Goal: Information Seeking & Learning: Compare options

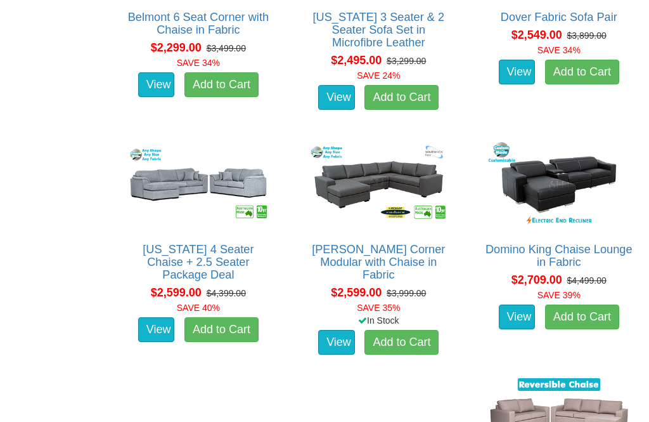
scroll to position [1556, 0]
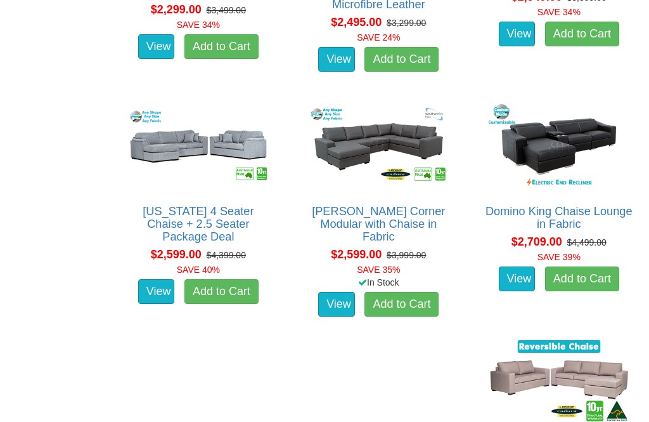
click at [135, 222] on h2 "[US_STATE] 4 Seater Chaise + 2.5 Seater Package Deal" at bounding box center [198, 224] width 147 height 38
click at [143, 210] on link "[US_STATE] 4 Seater Chaise + 2.5 Seater Package Deal" at bounding box center [198, 224] width 111 height 38
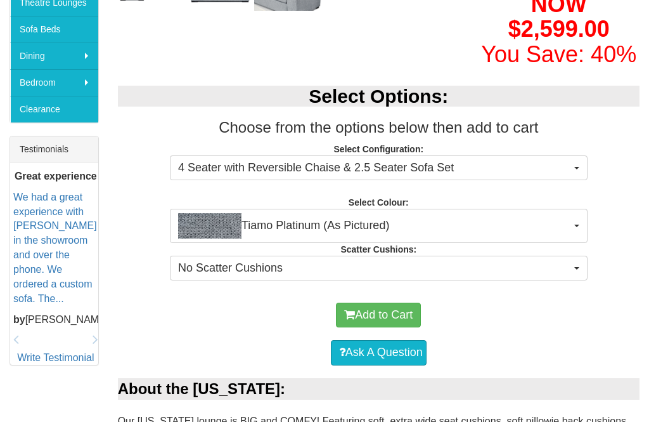
scroll to position [436, 0]
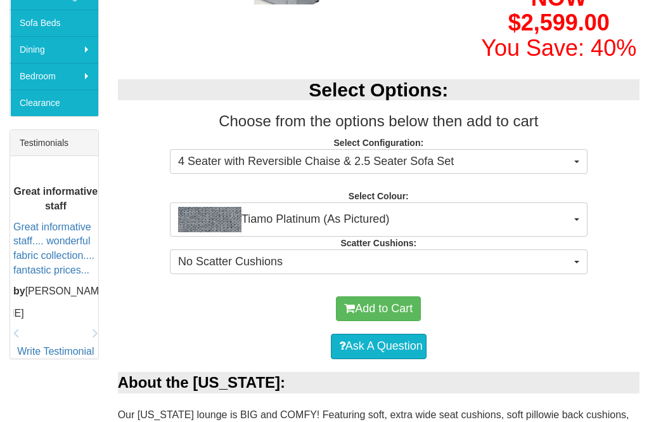
click at [611, 126] on div "Select Options: Choose from the options below then add to cart Select Configura…" at bounding box center [378, 175] width 541 height 216
click at [583, 153] on button "4 Seater with Reversible Chaise & 2.5 Seater Sofa Set" at bounding box center [379, 161] width 418 height 25
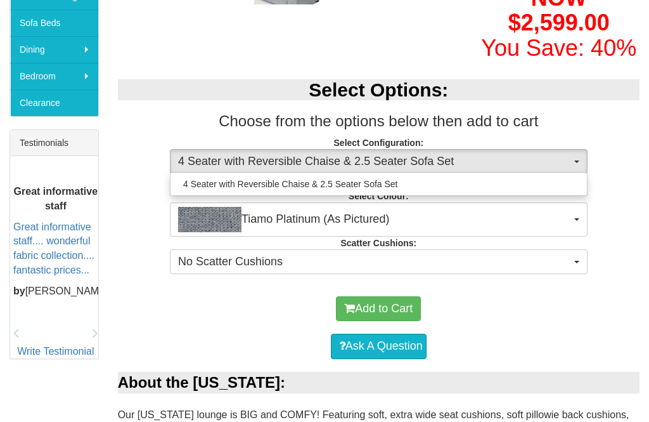
click at [578, 154] on div at bounding box center [324, 211] width 649 height 422
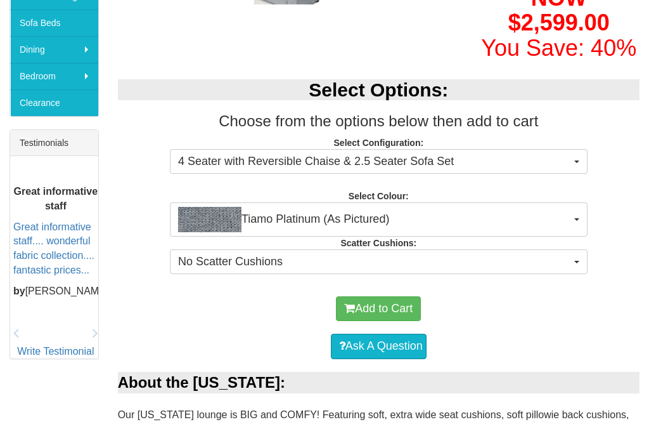
click at [576, 160] on span "button" at bounding box center [576, 161] width 5 height 3
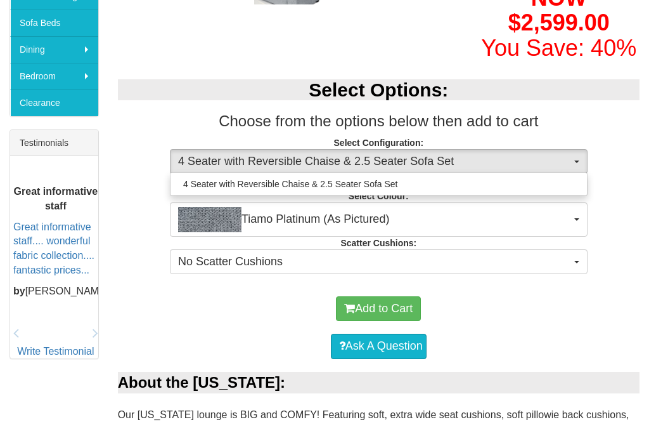
click at [570, 158] on div at bounding box center [324, 211] width 649 height 422
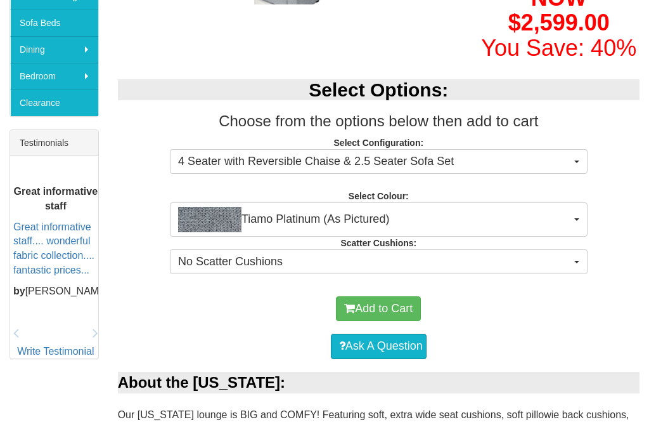
click at [574, 218] on span "button" at bounding box center [576, 219] width 5 height 3
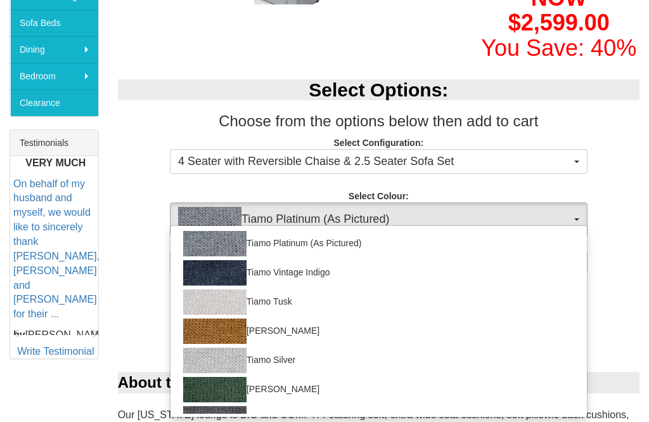
click at [571, 218] on div at bounding box center [324, 211] width 649 height 422
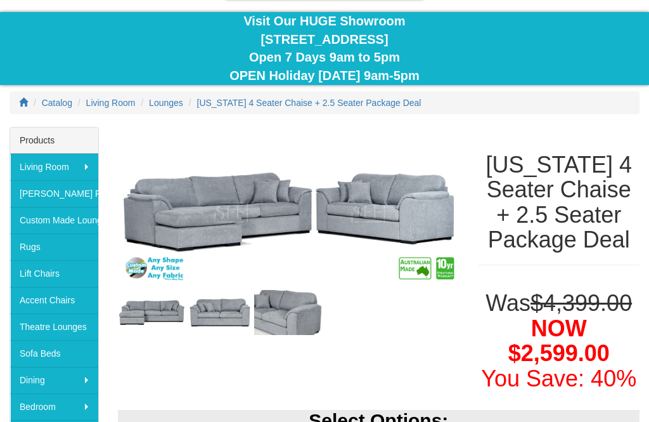
scroll to position [0, 0]
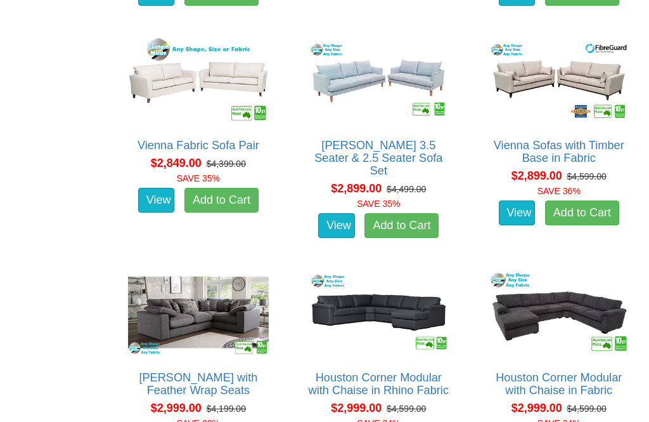
scroll to position [2589, 0]
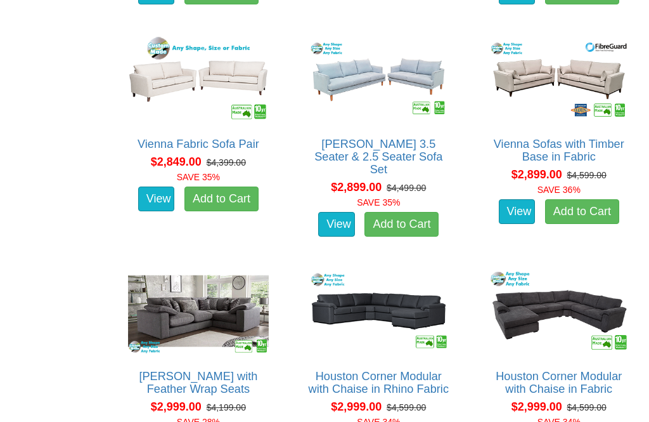
click at [257, 370] on link "[PERSON_NAME] with Feather Wrap Seats" at bounding box center [198, 382] width 119 height 25
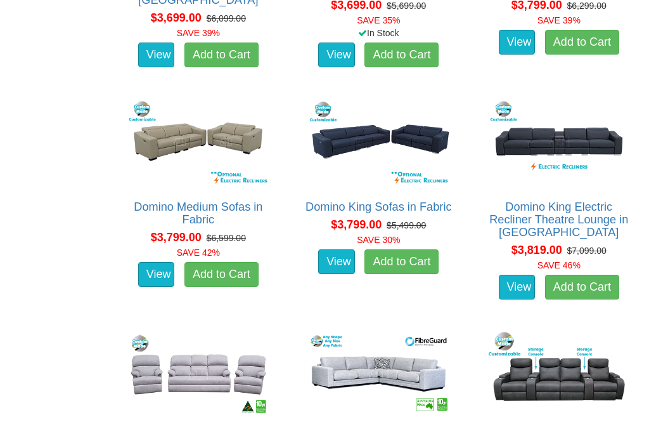
scroll to position [3919, 0]
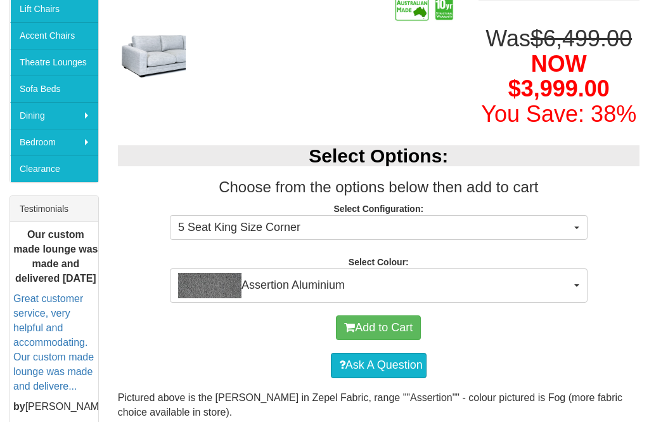
scroll to position [372, 0]
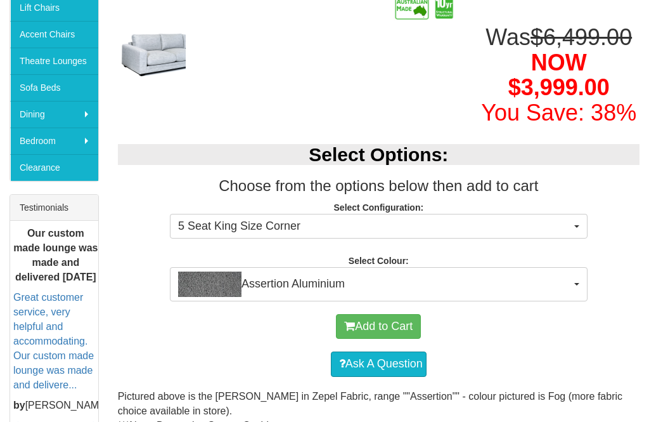
click at [569, 218] on span "5 Seat King Size Corner" at bounding box center [374, 226] width 393 height 16
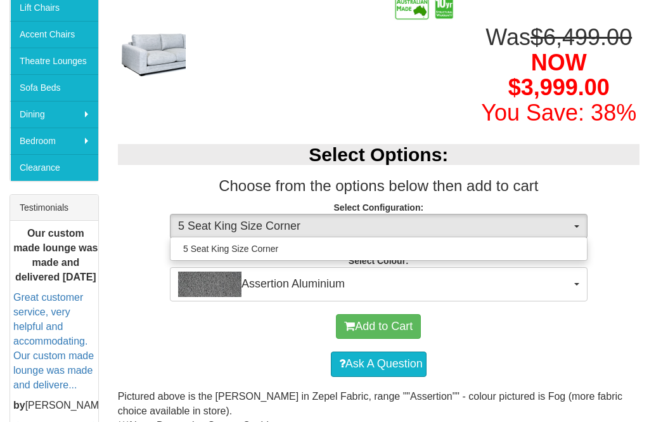
click at [566, 221] on div at bounding box center [324, 211] width 649 height 422
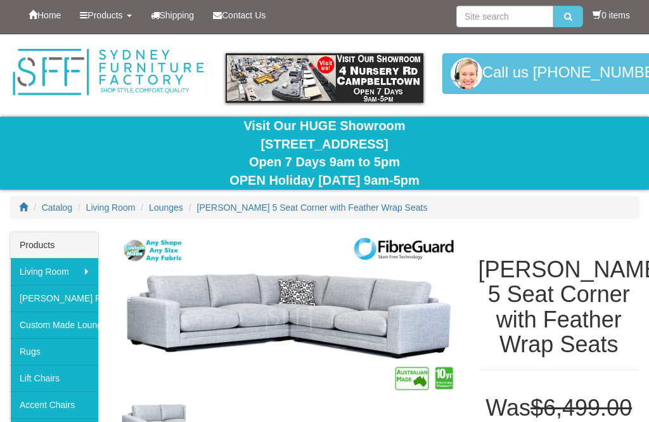
scroll to position [0, 0]
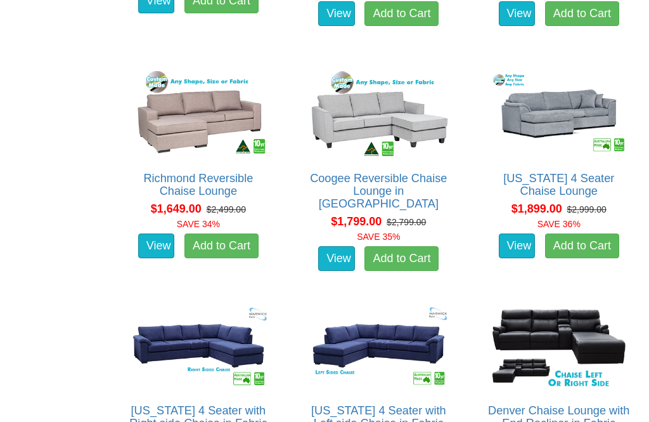
scroll to position [931, 0]
click at [152, 179] on link "Richmond Reversible Chaise Lounge" at bounding box center [198, 184] width 110 height 25
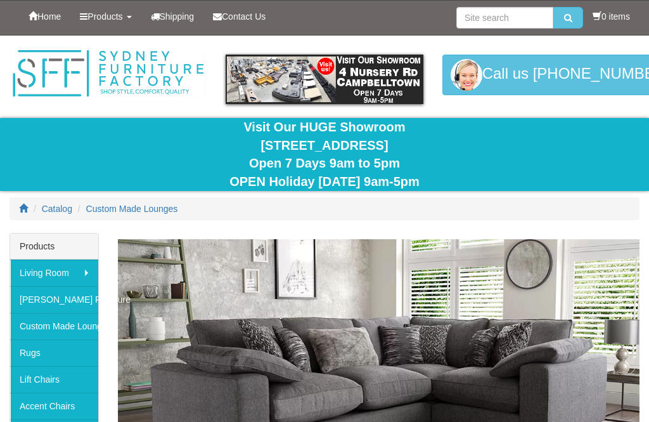
scroll to position [971, 0]
